Goal: Transaction & Acquisition: Purchase product/service

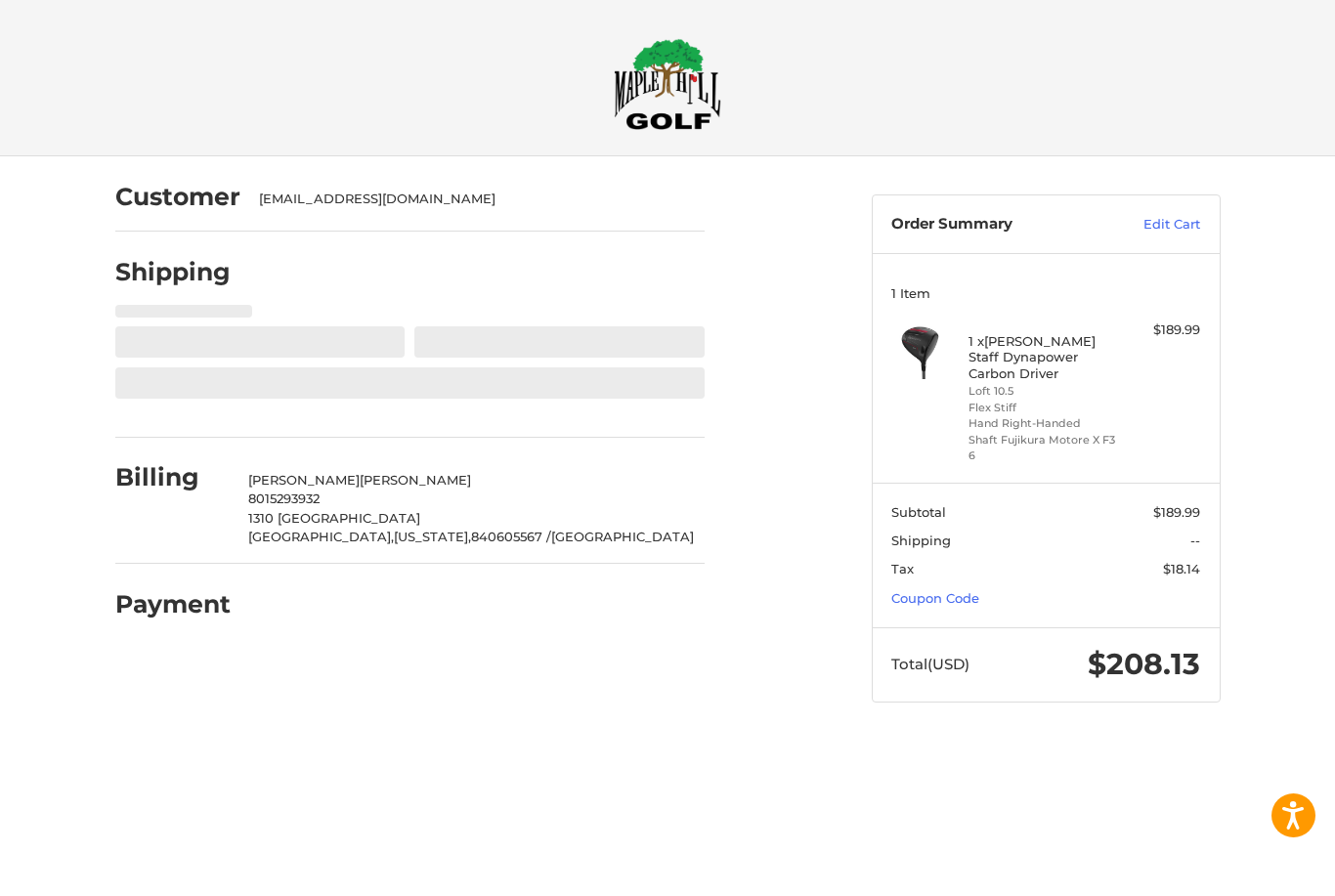
select select "**"
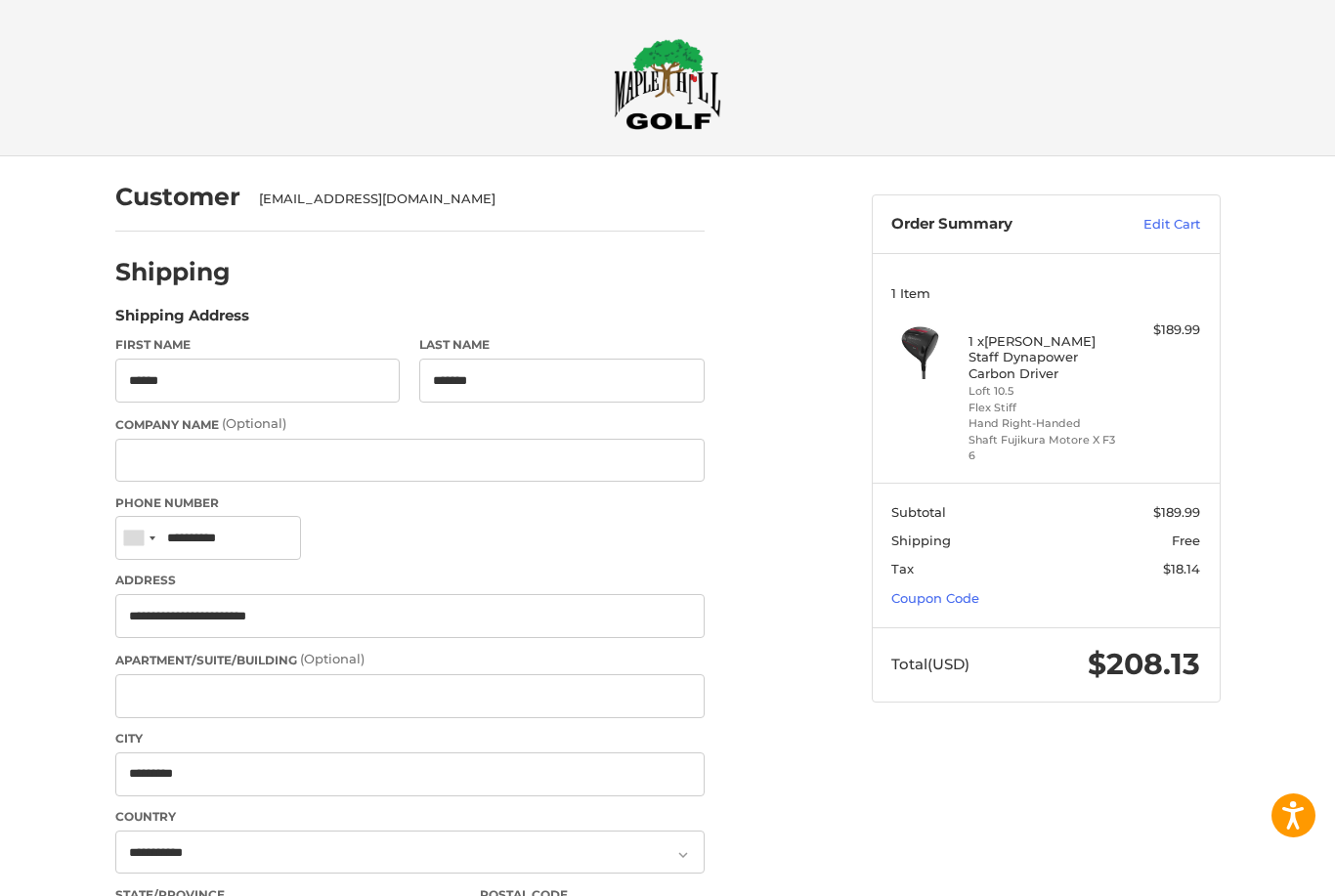
click at [928, 595] on link "Coupon Code" at bounding box center [935, 599] width 88 height 16
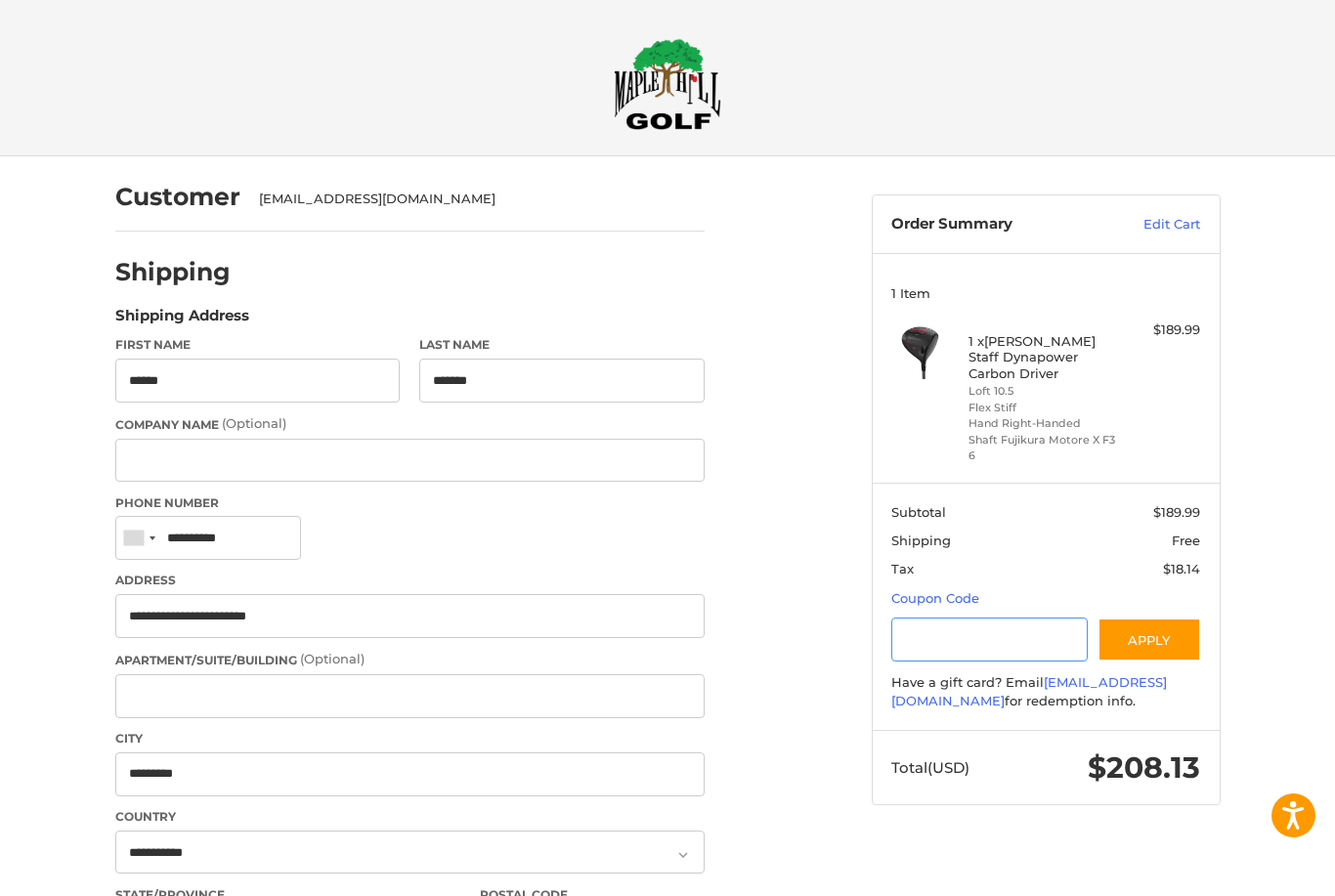
click at [1001, 619] on input "Gift Certificate or Coupon Code" at bounding box center [989, 639] width 196 height 44
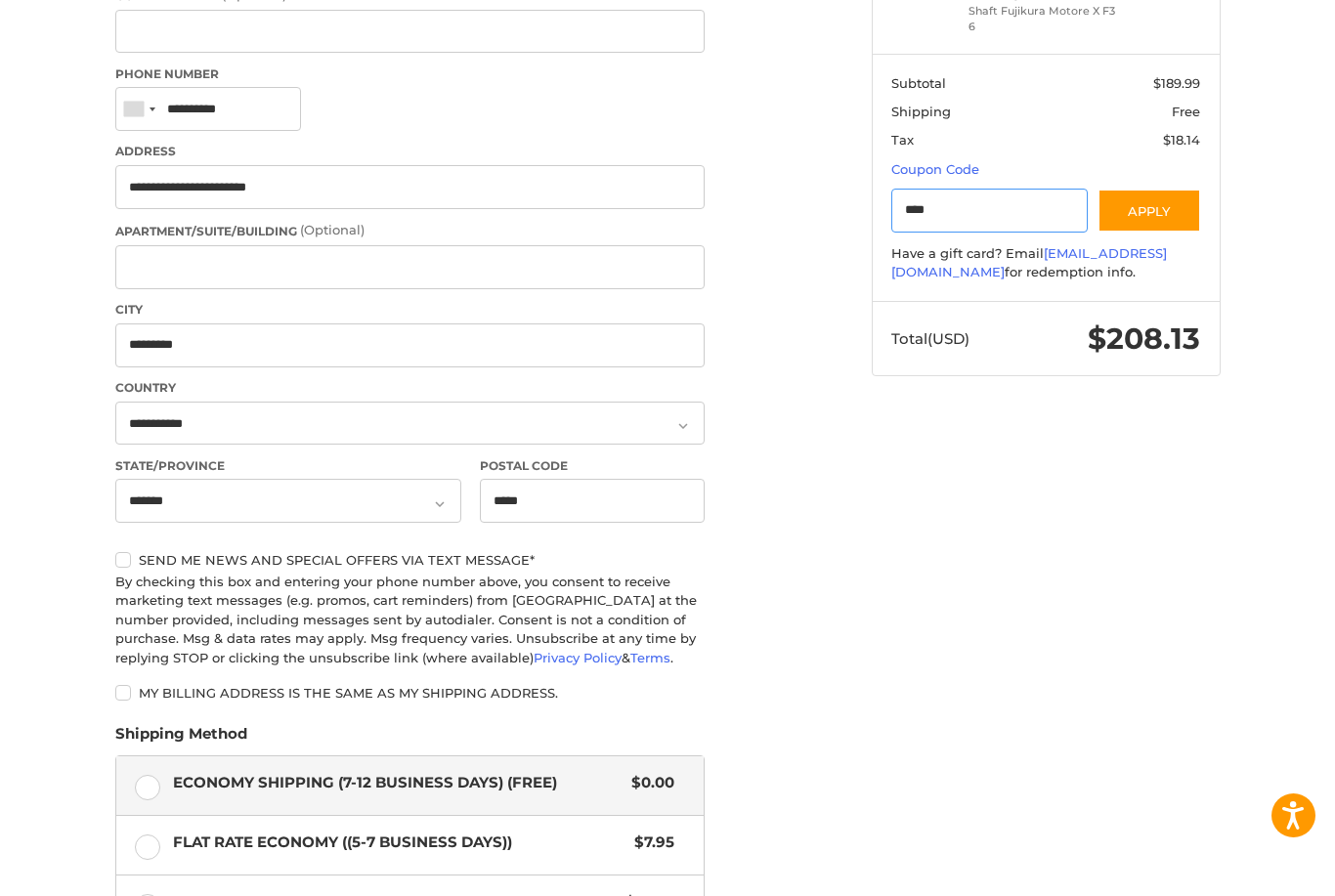
scroll to position [428, 0]
type input "*********"
click at [1171, 195] on button "Apply" at bounding box center [1150, 211] width 104 height 44
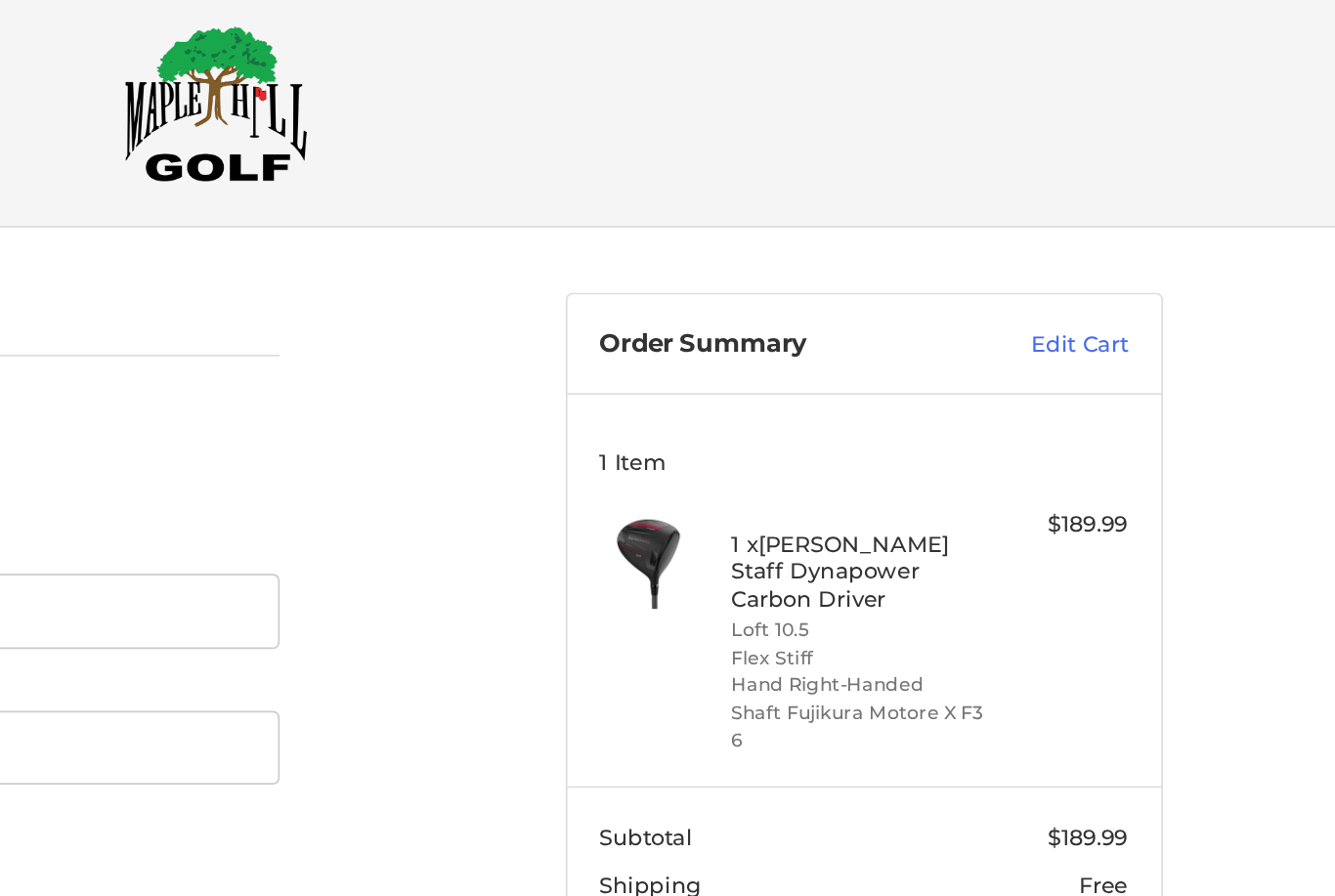
scroll to position [0, 0]
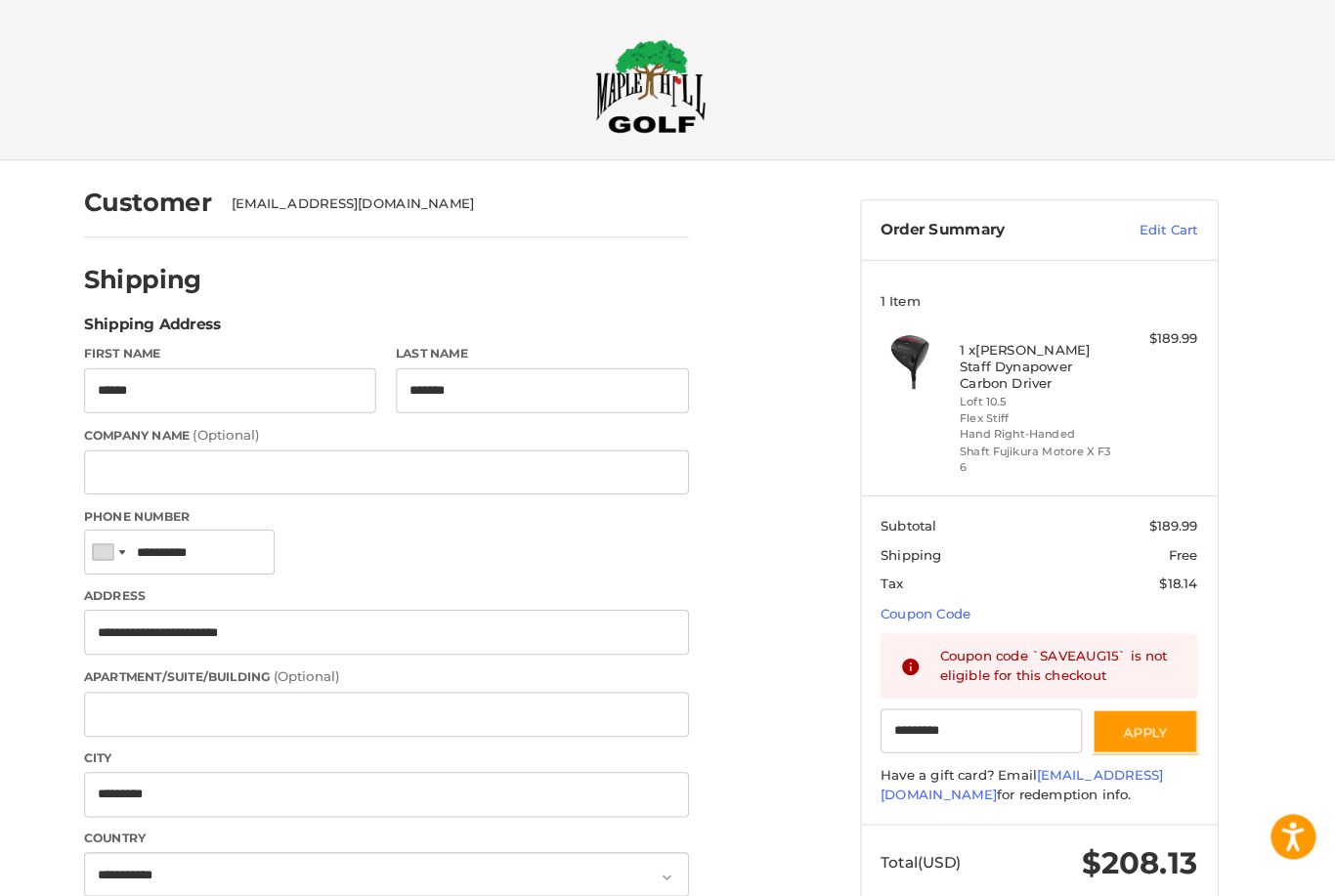
click at [991, 349] on h4 "1 x Wilson Staff Dynapower Carbon Driver" at bounding box center [1043, 357] width 150 height 48
click at [1031, 393] on li "Loft 10.5" at bounding box center [1043, 392] width 150 height 17
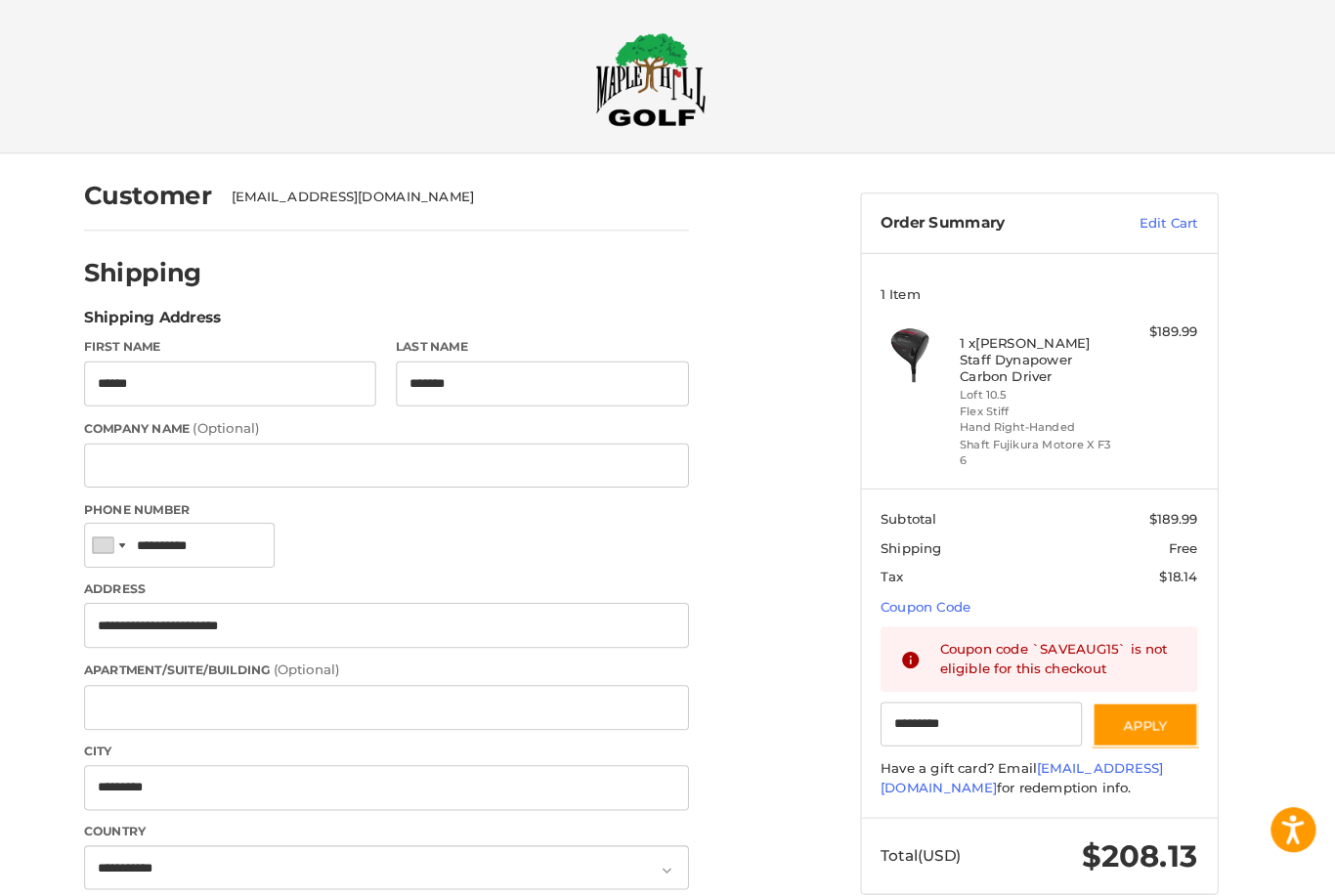
click at [1144, 215] on link "Edit Cart" at bounding box center [1152, 225] width 99 height 20
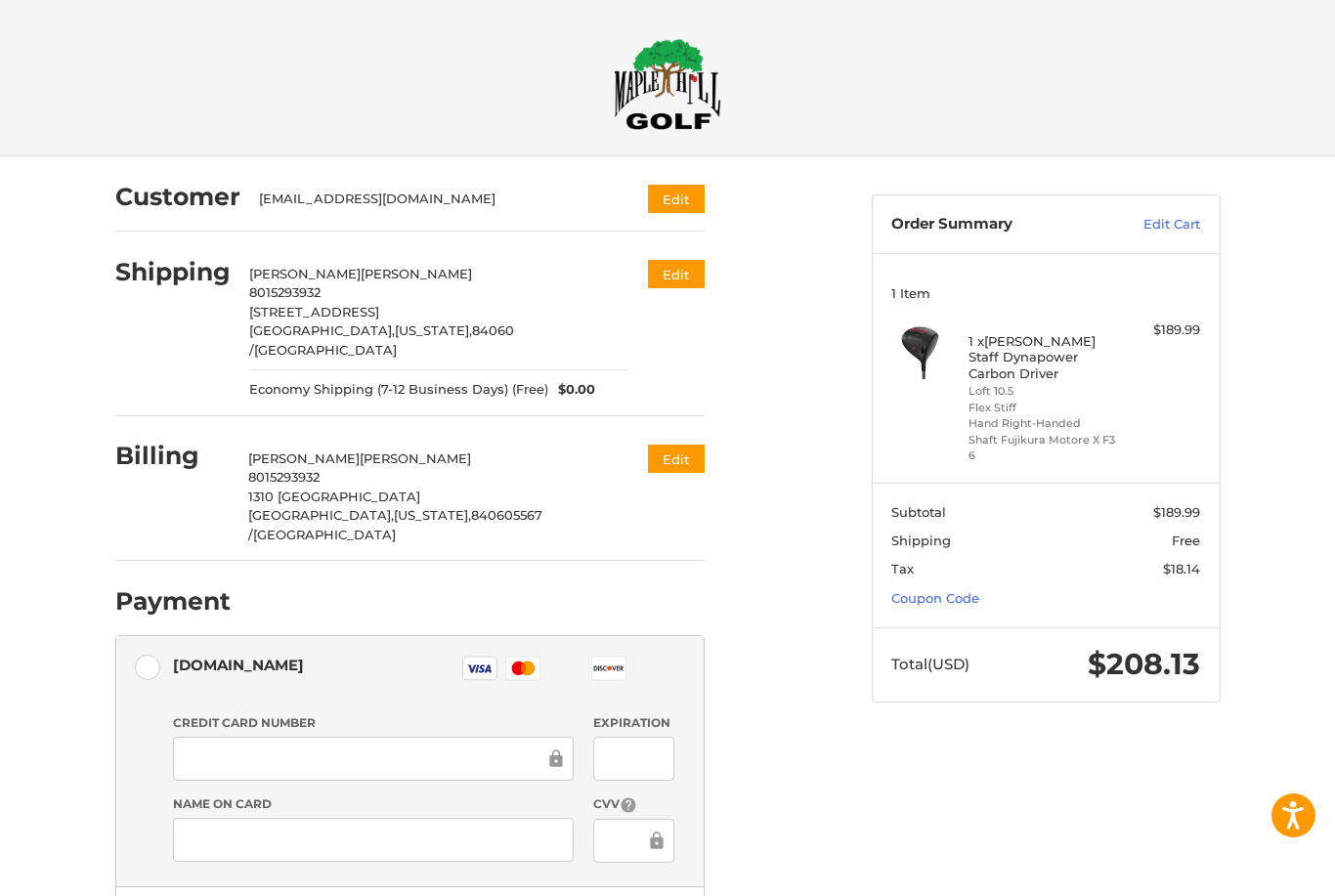
click at [659, 62] on img at bounding box center [667, 83] width 107 height 92
